Goal: Find specific page/section: Find specific page/section

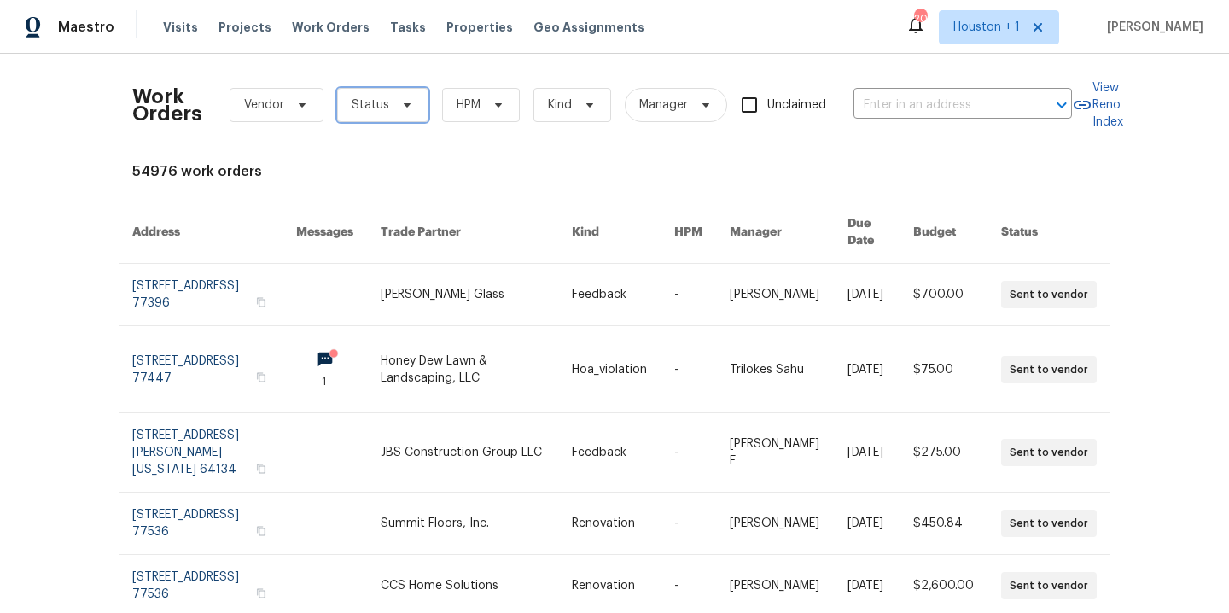
click at [341, 105] on span "Status" at bounding box center [382, 105] width 91 height 34
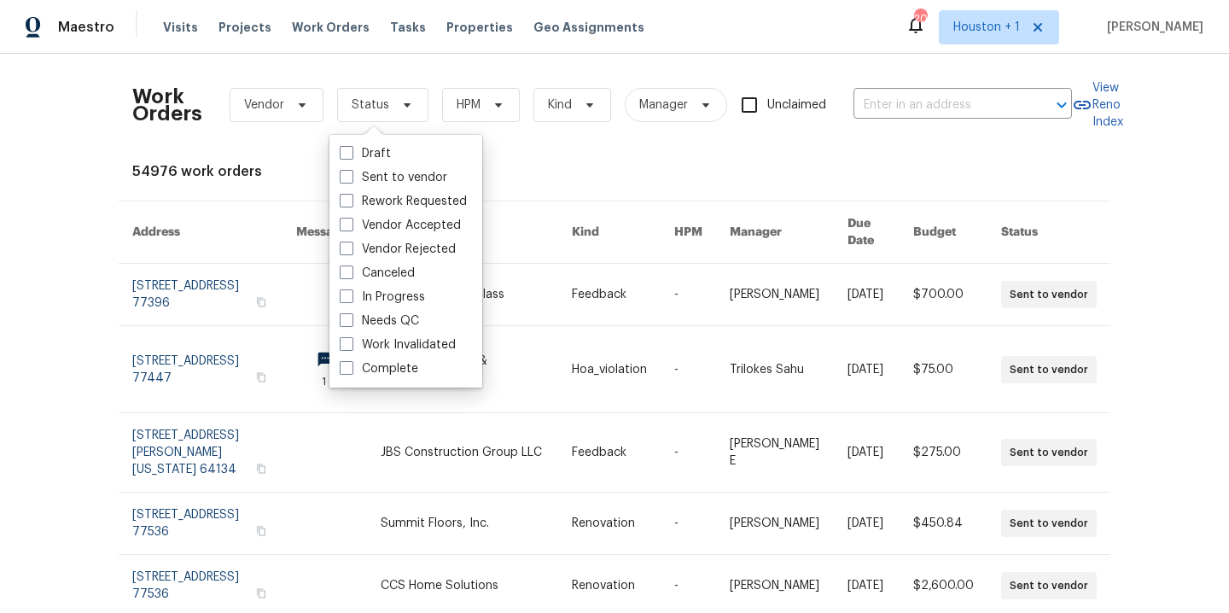
click at [371, 312] on label "Needs QC" at bounding box center [379, 320] width 79 height 17
click at [351, 312] on input "Needs QC" at bounding box center [345, 317] width 11 height 11
checkbox input "true"
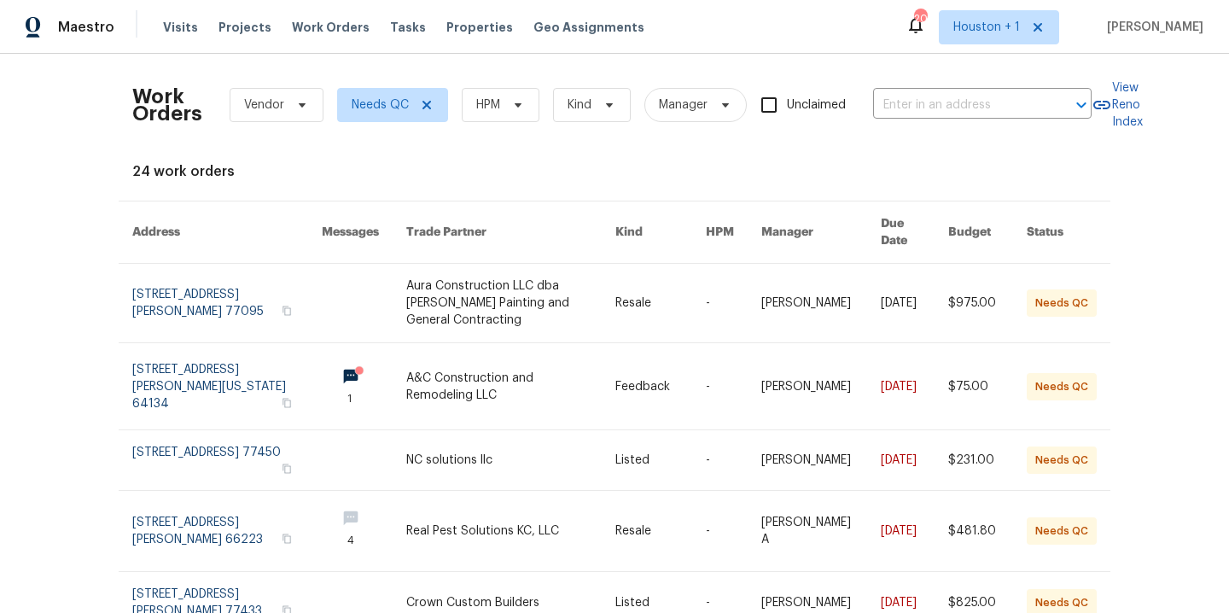
click at [487, 125] on div "Work Orders Vendor Needs QC HPM Kind Manager Unclaimed ​" at bounding box center [612, 104] width 960 height 75
click at [488, 108] on span "HPM" at bounding box center [488, 104] width 24 height 17
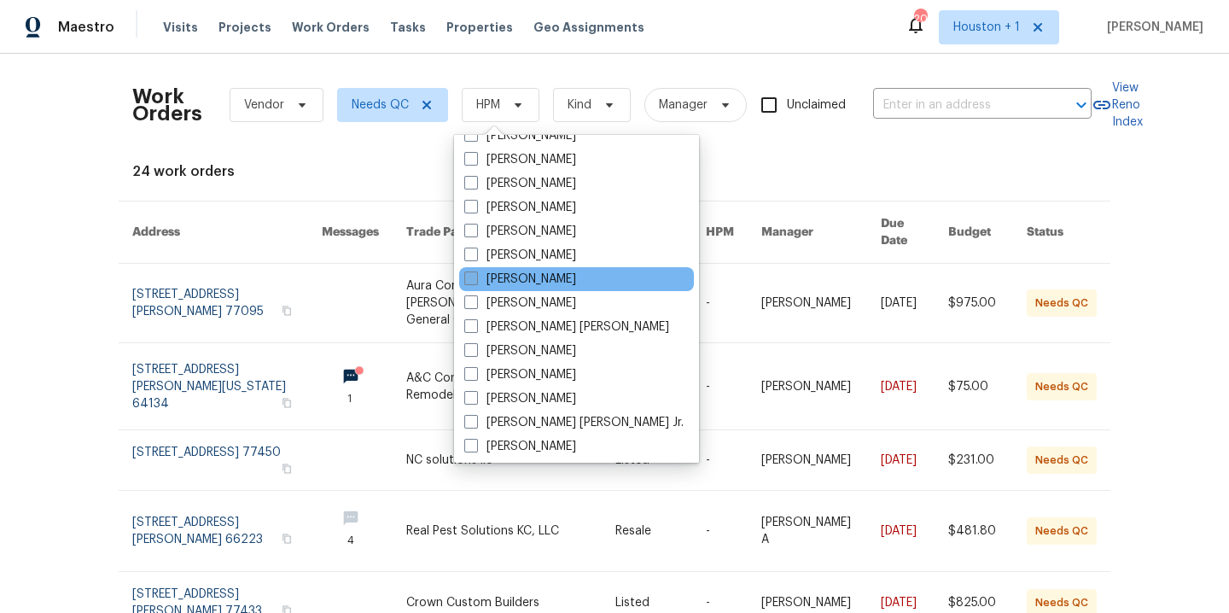
scroll to position [357, 0]
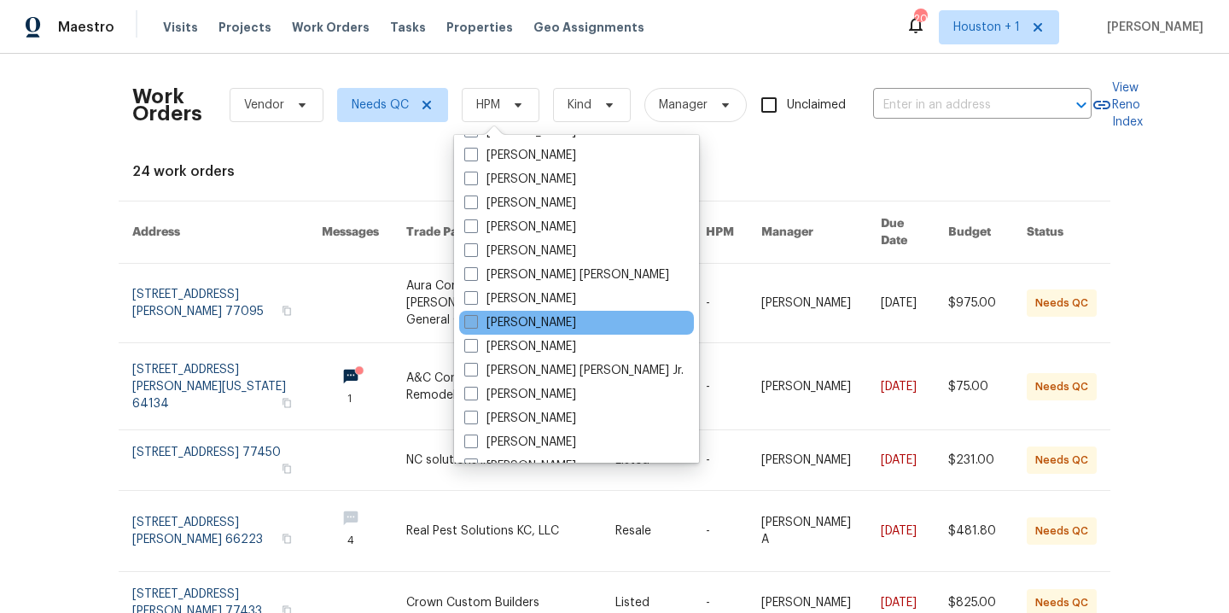
click at [529, 321] on label "[PERSON_NAME]" at bounding box center [520, 322] width 112 height 17
click at [476, 321] on input "[PERSON_NAME]" at bounding box center [469, 319] width 11 height 11
checkbox input "true"
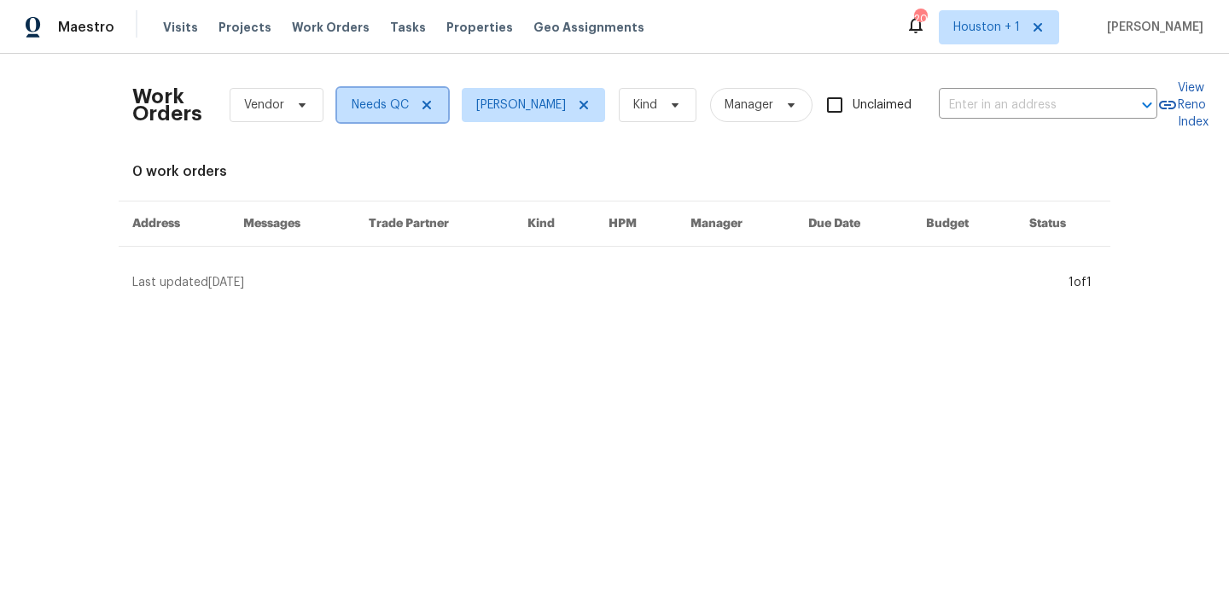
click at [423, 106] on icon at bounding box center [427, 105] width 9 height 9
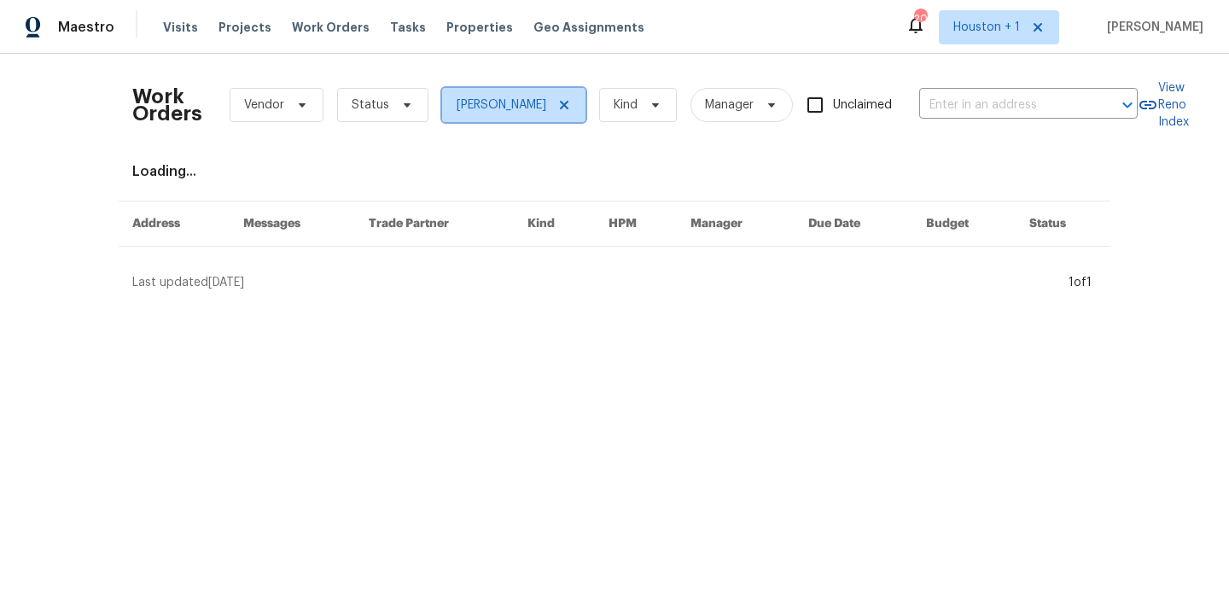
click at [560, 108] on icon at bounding box center [564, 105] width 9 height 9
